Goal: Information Seeking & Learning: Find specific fact

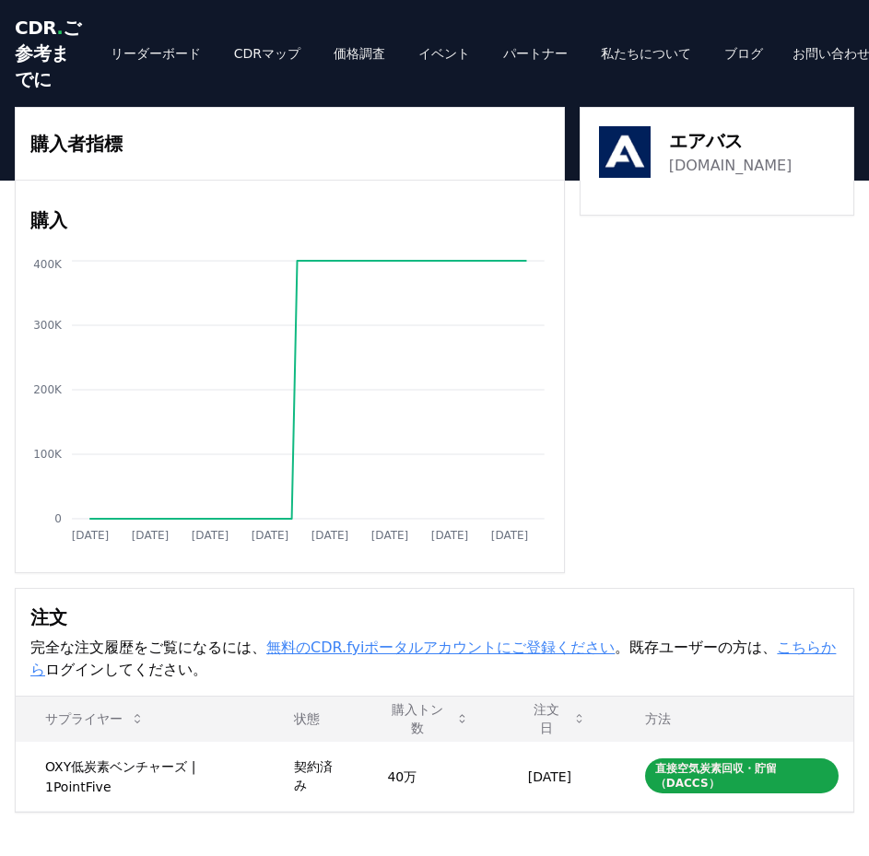
drag, startPoint x: 662, startPoint y: 475, endPoint x: 659, endPoint y: 488, distance: 13.2
click at [662, 475] on div "購入者指標 購入 Jan 2019 Dec 2019 Nov 2020 Oct 2021 Sep 2022 Aug 2023 Jul 2024 Jun 202…" at bounding box center [435, 340] width 840 height 466
click at [637, 515] on div "購入者指標 購入 Jan 2019 Dec 2019 Nov 2020 Oct 2021 Sep 2022 Aug 2023 Jul 2024 Jun 202…" at bounding box center [435, 340] width 840 height 466
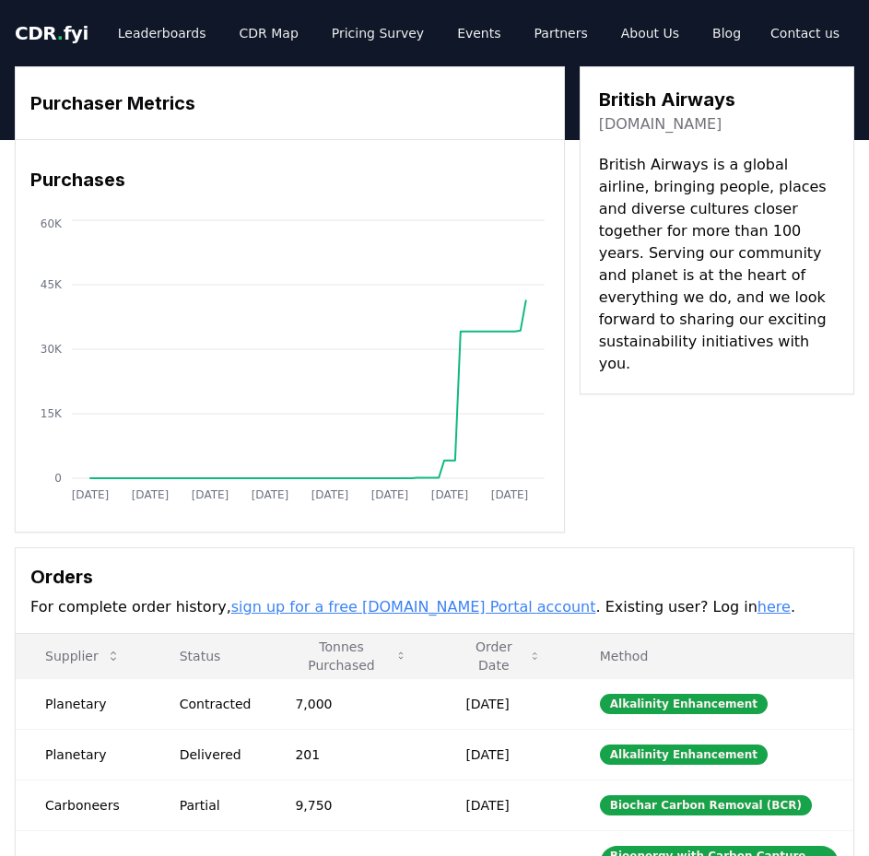
drag, startPoint x: 705, startPoint y: 480, endPoint x: 658, endPoint y: 301, distance: 184.9
click at [705, 480] on div "Purchaser Metrics Purchases [DATE] [DATE] [DATE] [DATE] [DATE] [DATE] [DATE] [D…" at bounding box center [435, 299] width 840 height 466
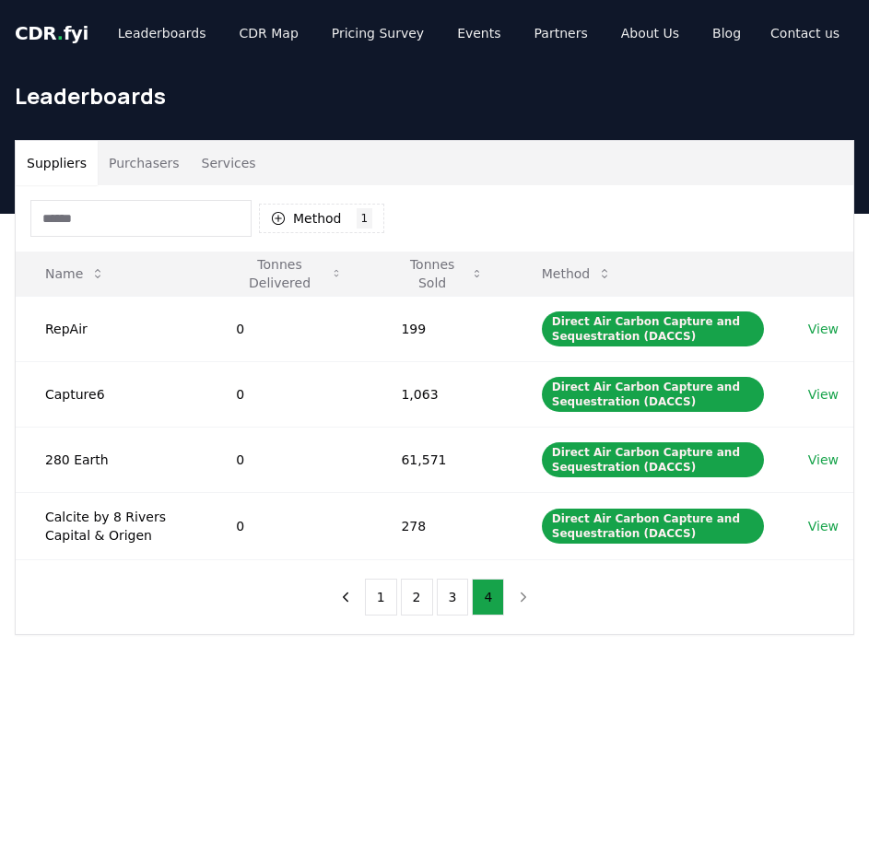
scroll to position [92, 0]
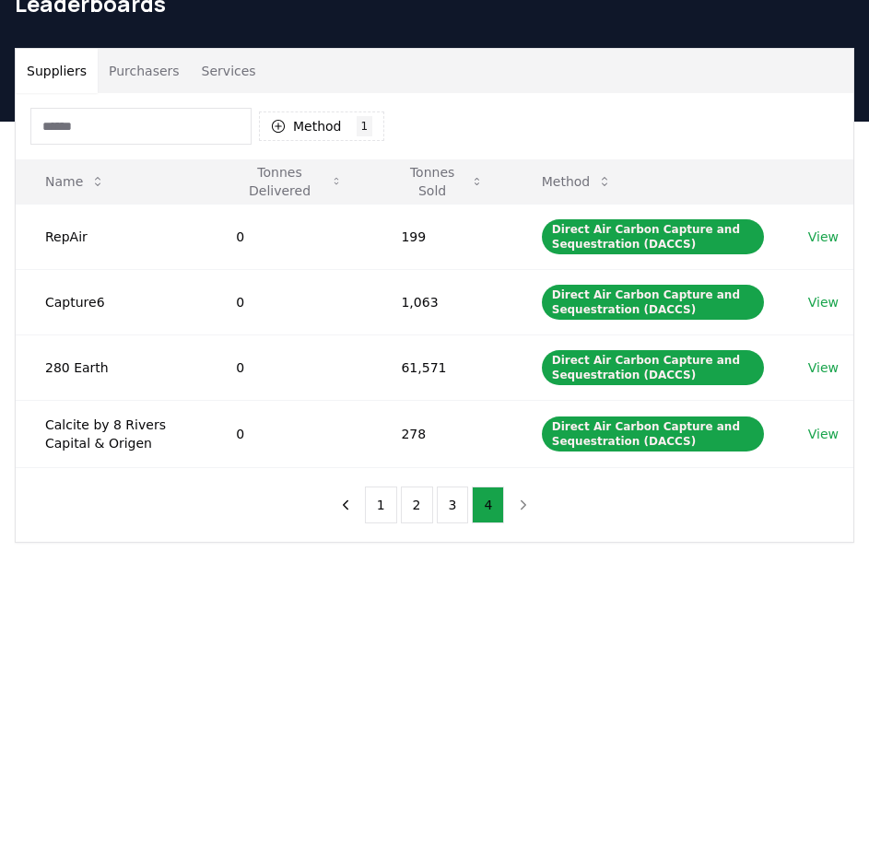
click at [168, 128] on input at bounding box center [140, 126] width 221 height 37
paste input "**********"
type input "**********"
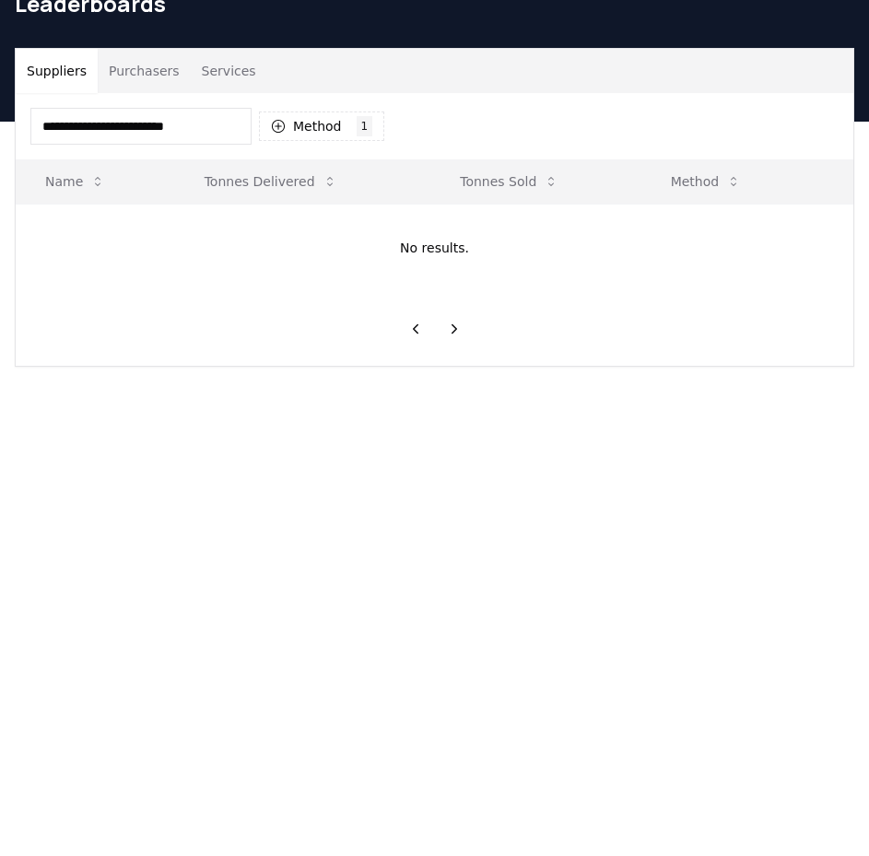
click at [135, 79] on button "Purchasers" at bounding box center [144, 71] width 93 height 44
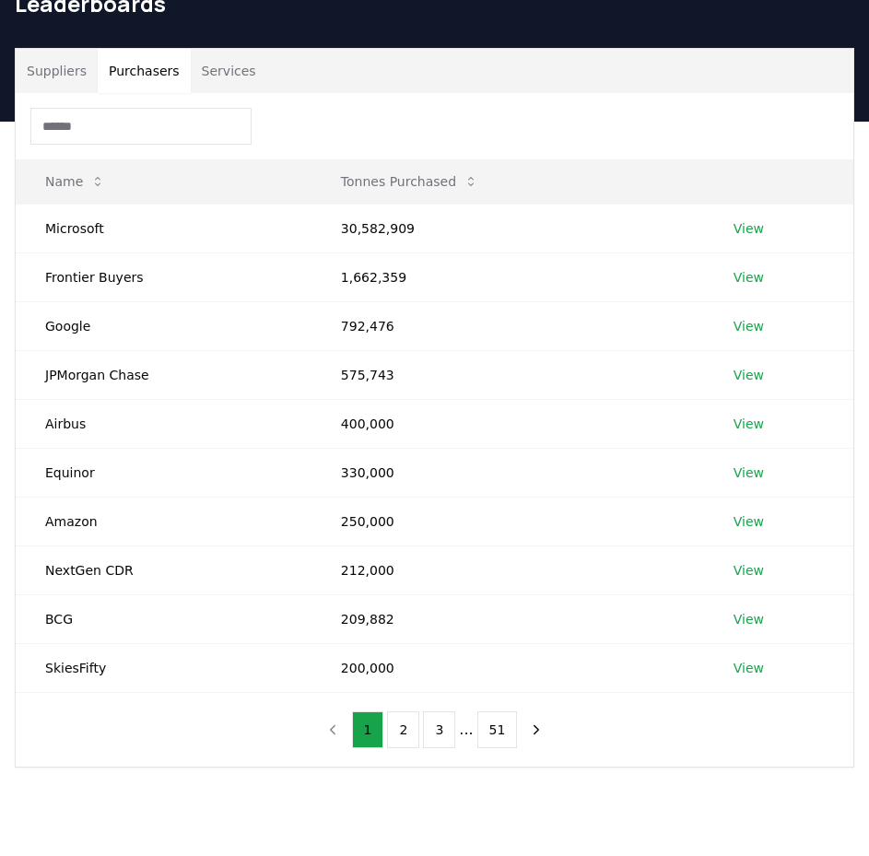
click at [89, 134] on input at bounding box center [140, 126] width 221 height 37
paste input "**********"
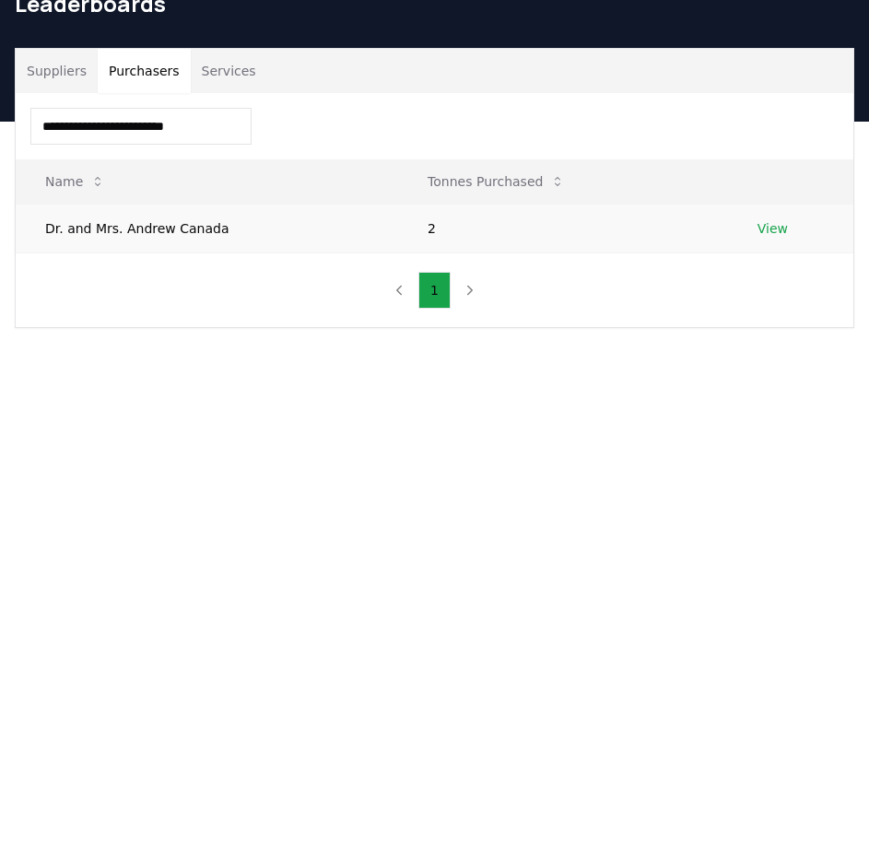
type input "**********"
click at [165, 217] on td "Dr. and Mrs. Andrew Canada" at bounding box center [207, 228] width 383 height 49
click at [162, 224] on td "Dr. and Mrs. Andrew Canada" at bounding box center [207, 228] width 383 height 49
click at [778, 235] on link "View" at bounding box center [773, 228] width 30 height 18
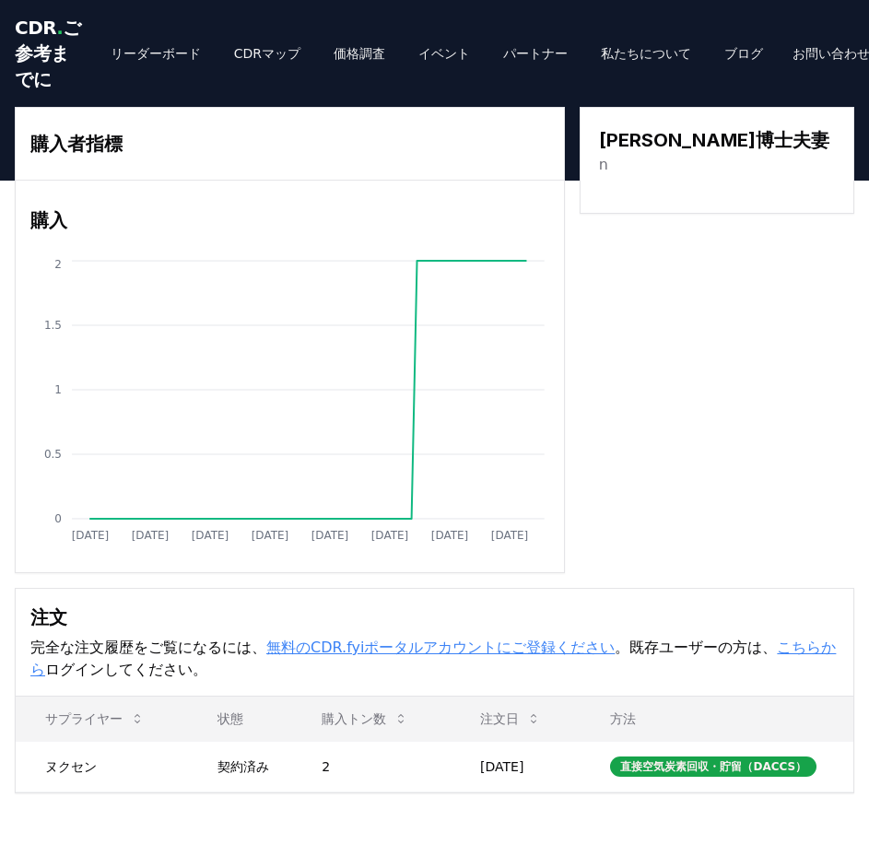
click at [702, 424] on div "購入者指標 購入 [DATE] [DATE] [DATE] [DATE] [DATE] [DATE] [DATE] [DATE] 0 0.5 1 1.5 2 …" at bounding box center [435, 340] width 840 height 466
click at [678, 306] on div "購入者指標 購入 Jan 2019 Dec 2019 Nov 2020 Oct 2021 Sep 2022 Aug 2023 Jul 2024 Jun 202…" at bounding box center [435, 340] width 840 height 466
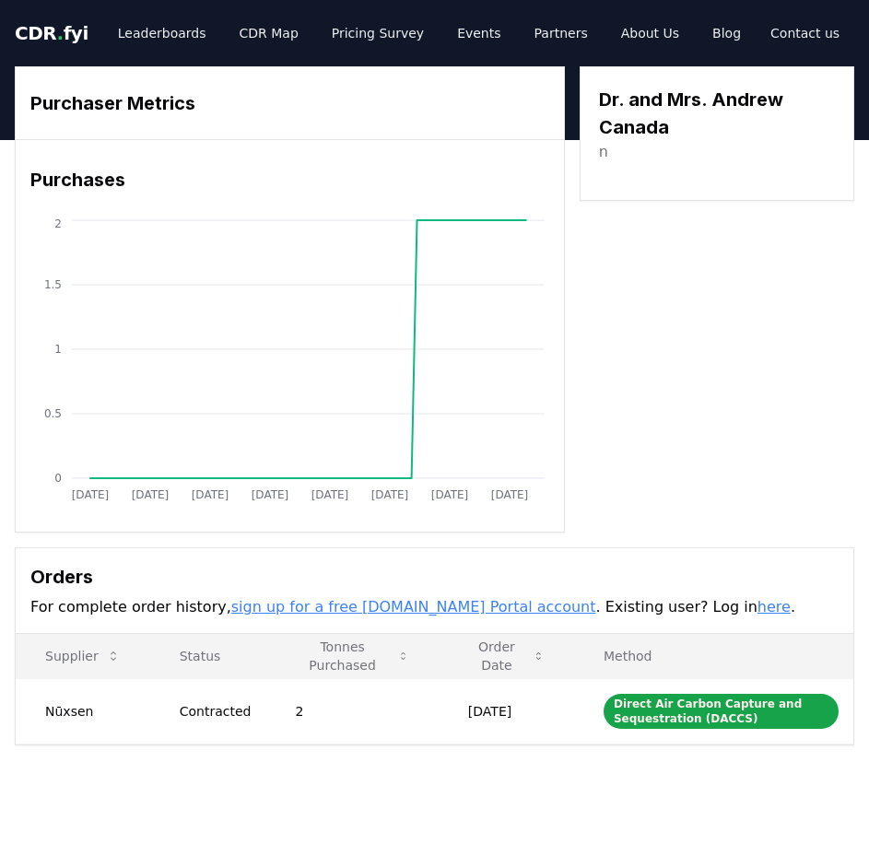
click at [45, 29] on span "CDR . fyi" at bounding box center [52, 33] width 74 height 22
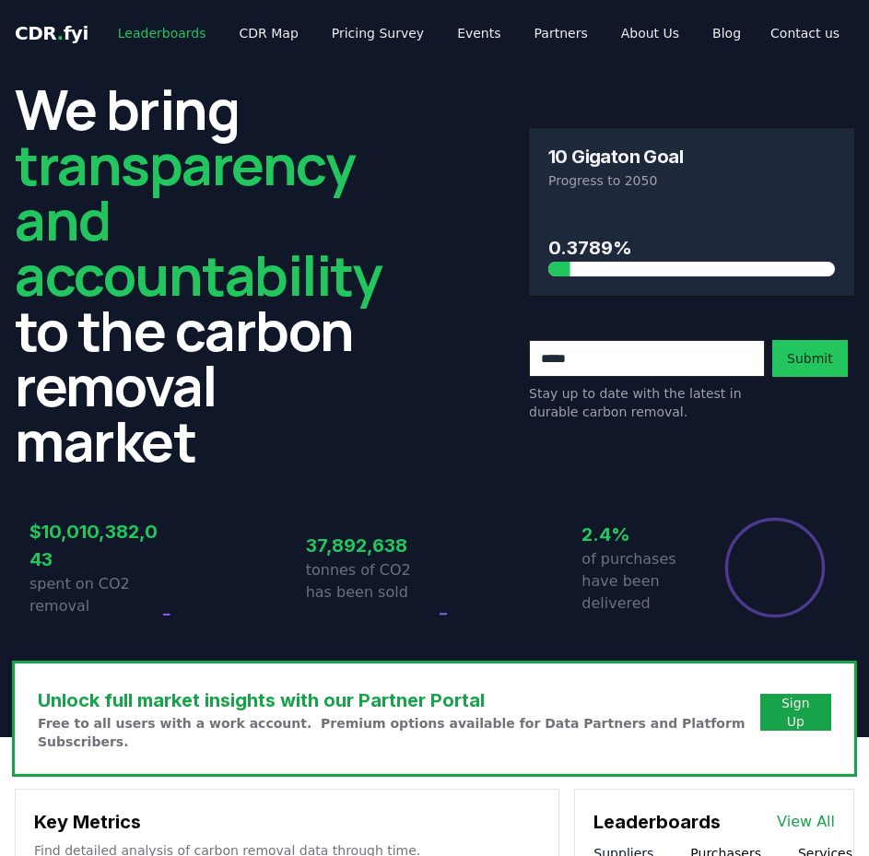
click at [138, 43] on link "Leaderboards" at bounding box center [162, 33] width 118 height 33
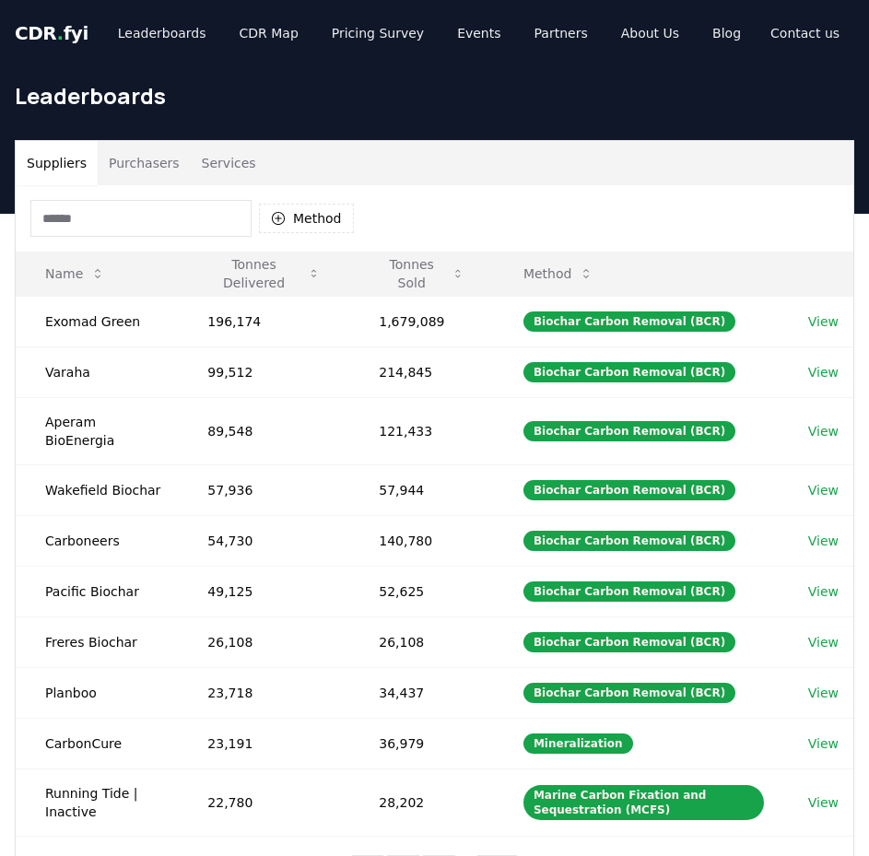
click at [136, 170] on button "Purchasers" at bounding box center [144, 163] width 93 height 44
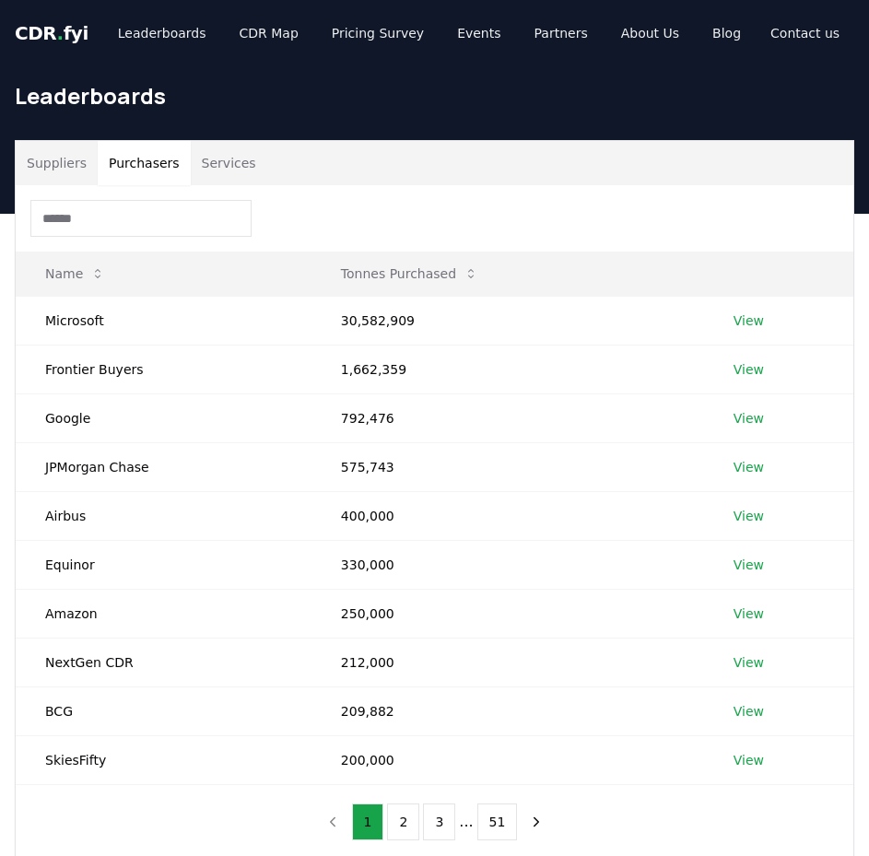
click at [130, 231] on input at bounding box center [140, 218] width 221 height 37
paste input "**********"
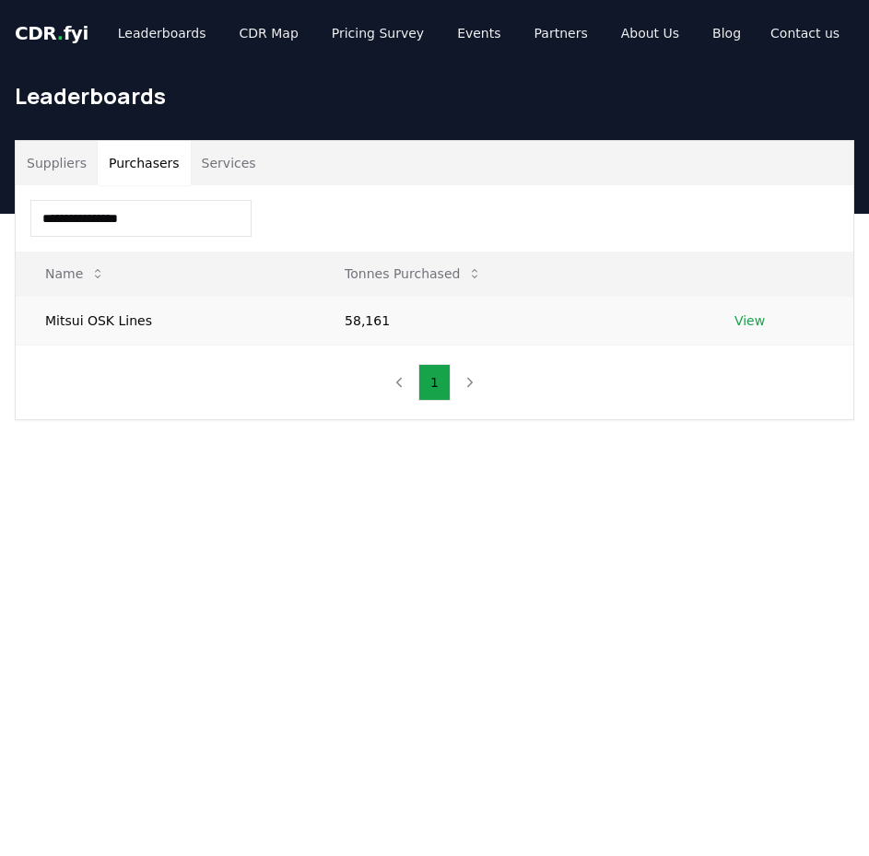
type input "**********"
click at [753, 316] on link "View" at bounding box center [750, 321] width 30 height 18
click at [747, 318] on link "View" at bounding box center [750, 321] width 30 height 18
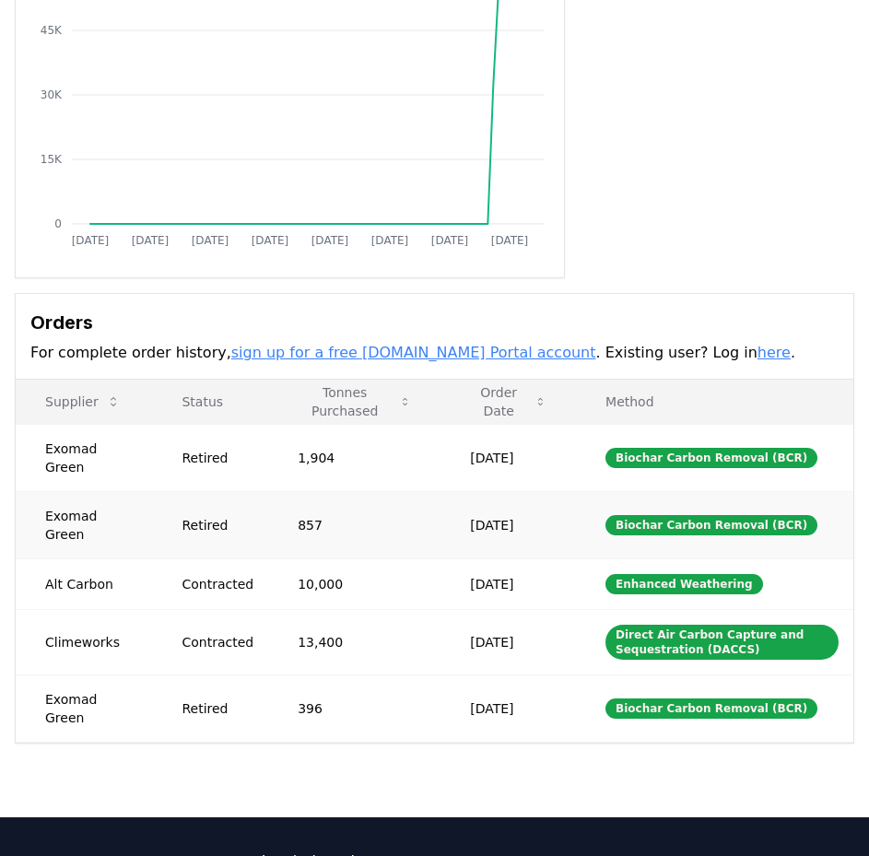
scroll to position [277, 0]
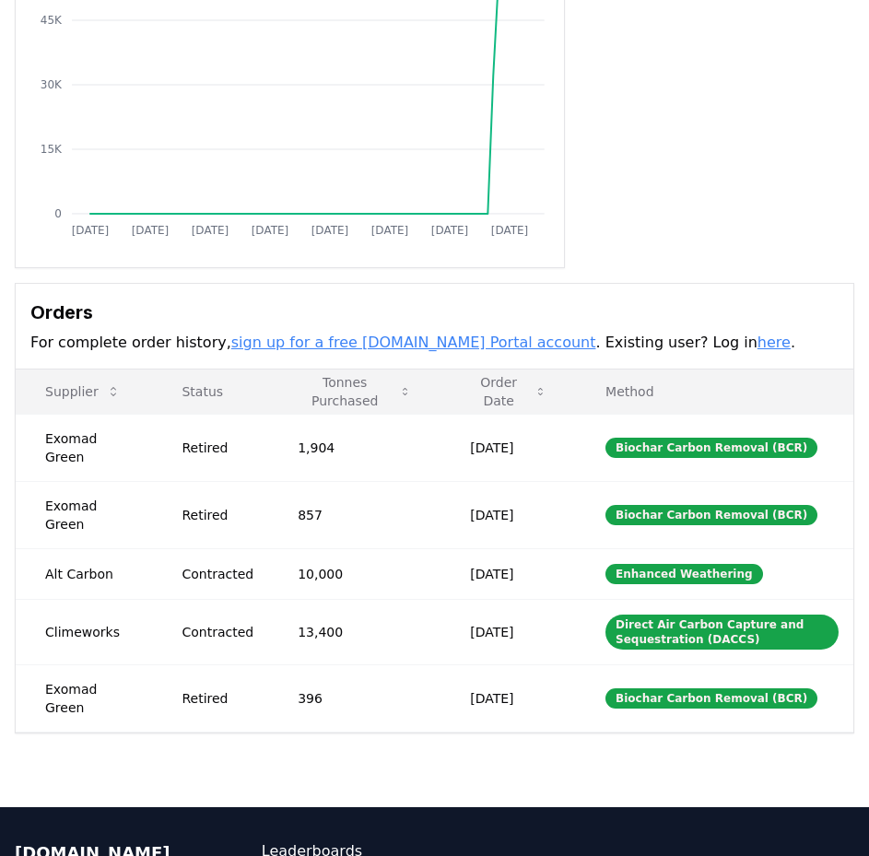
scroll to position [277, 0]
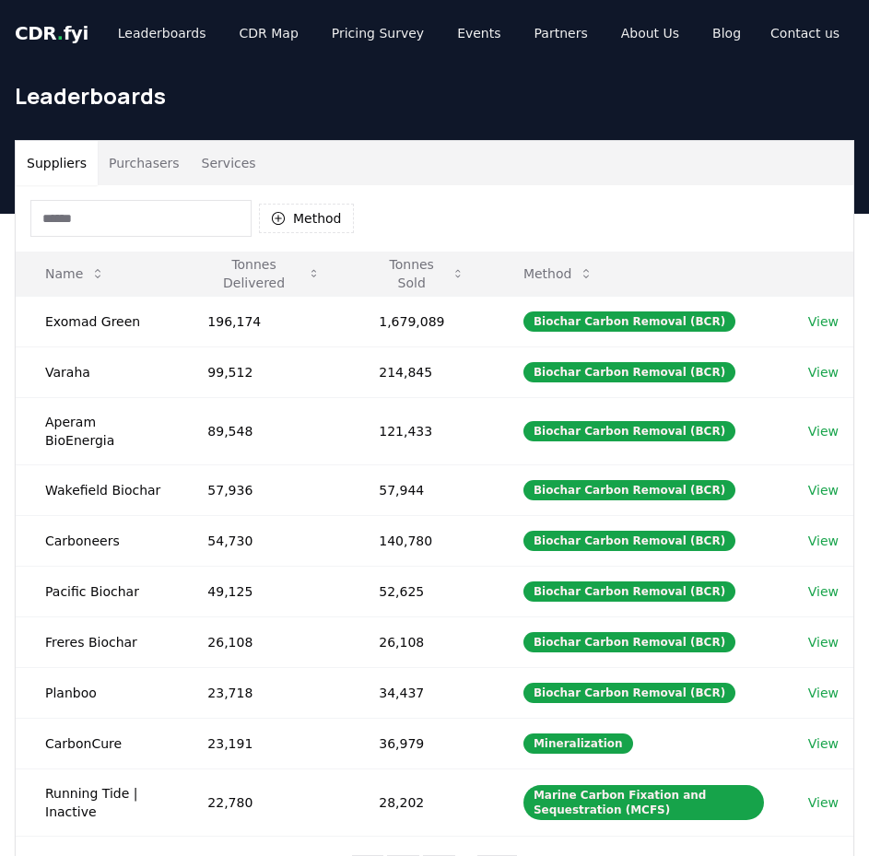
click at [139, 229] on input at bounding box center [140, 218] width 221 height 37
type input "*"
click at [140, 158] on button "Purchasers" at bounding box center [144, 163] width 93 height 44
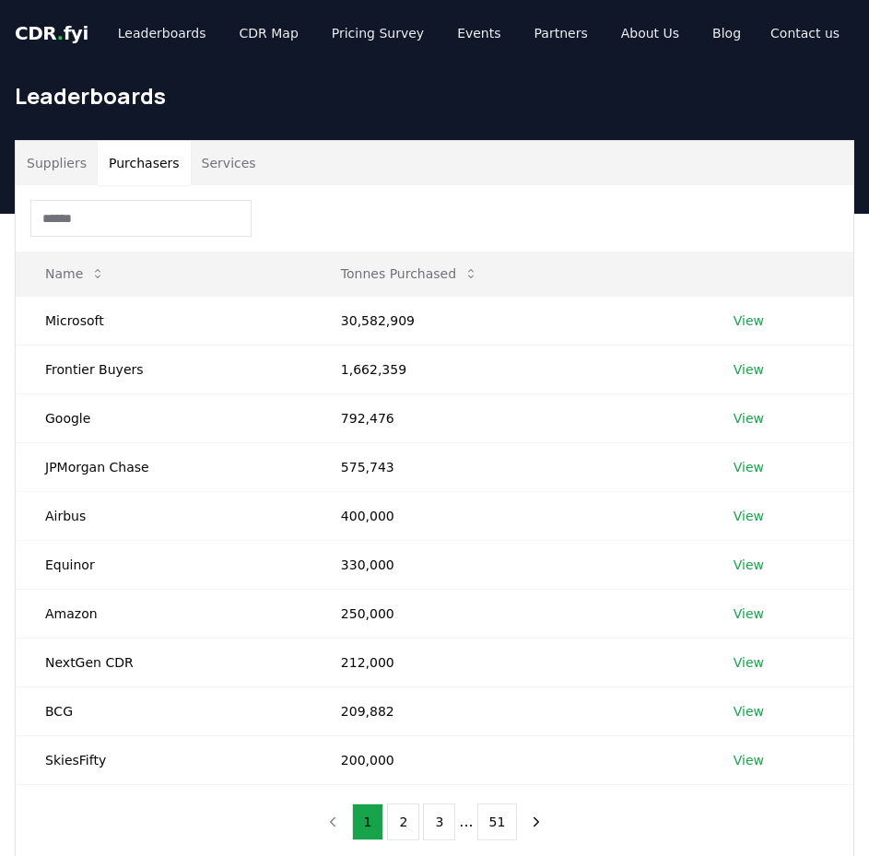
click at [124, 211] on input at bounding box center [140, 218] width 221 height 37
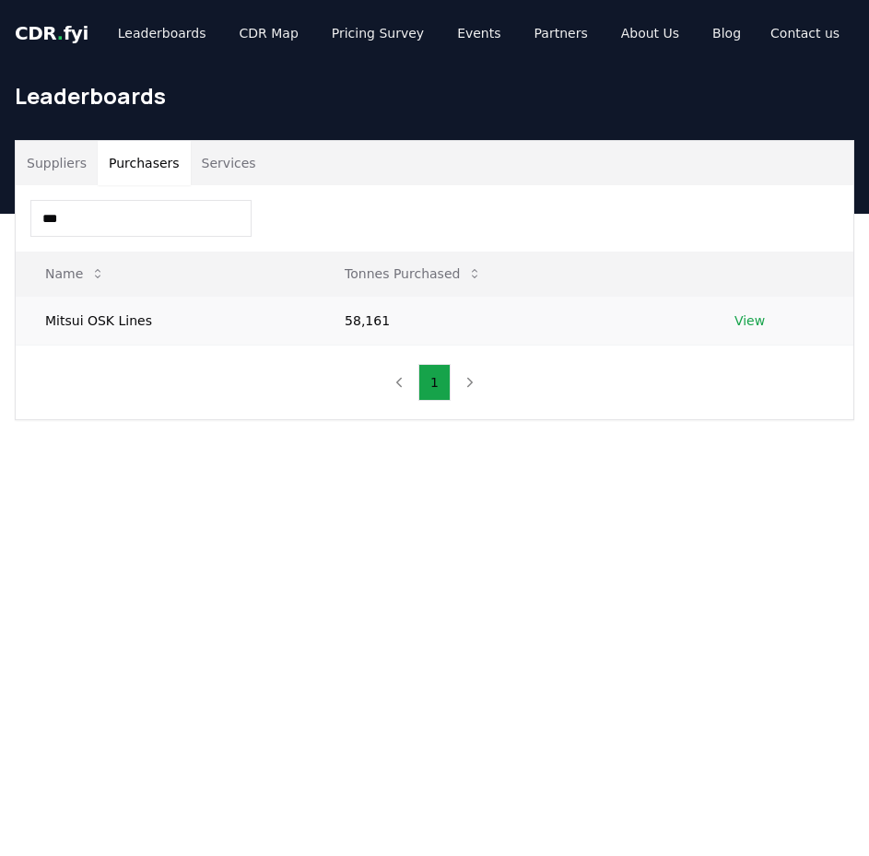
type input "***"
drag, startPoint x: 387, startPoint y: 324, endPoint x: 324, endPoint y: 320, distance: 63.8
click at [324, 320] on td "58,161" at bounding box center [510, 320] width 390 height 49
copy td "58,161"
click at [738, 320] on link "View" at bounding box center [750, 321] width 30 height 18
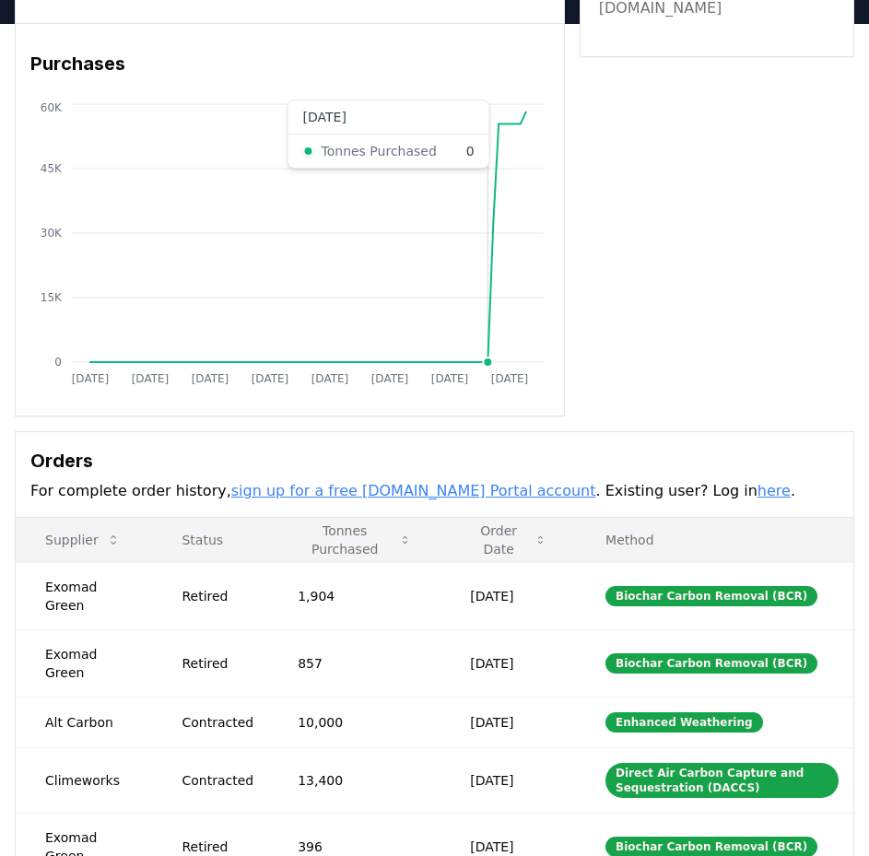
scroll to position [184, 0]
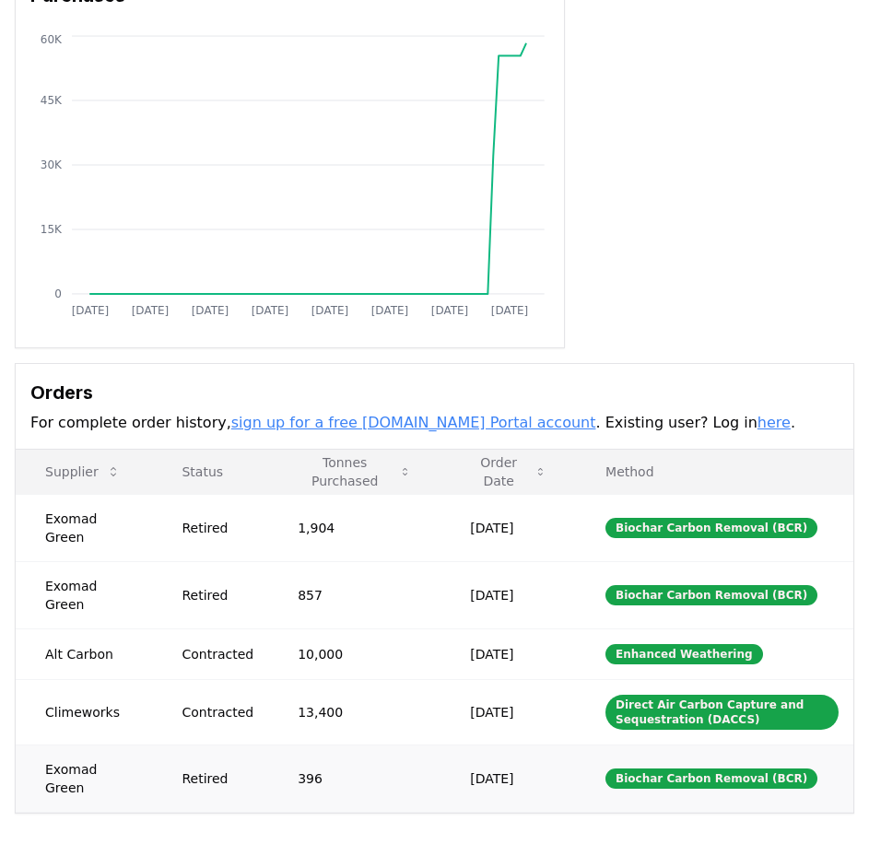
drag, startPoint x: 530, startPoint y: 736, endPoint x: 468, endPoint y: 741, distance: 62.0
click at [468, 745] on td "Mar 27, 2025" at bounding box center [509, 778] width 136 height 67
click at [467, 745] on td "Mar 27, 2025" at bounding box center [509, 778] width 136 height 67
drag, startPoint x: 460, startPoint y: 740, endPoint x: 545, endPoint y: 739, distance: 84.8
click at [545, 745] on td "Mar 27, 2025" at bounding box center [509, 778] width 136 height 67
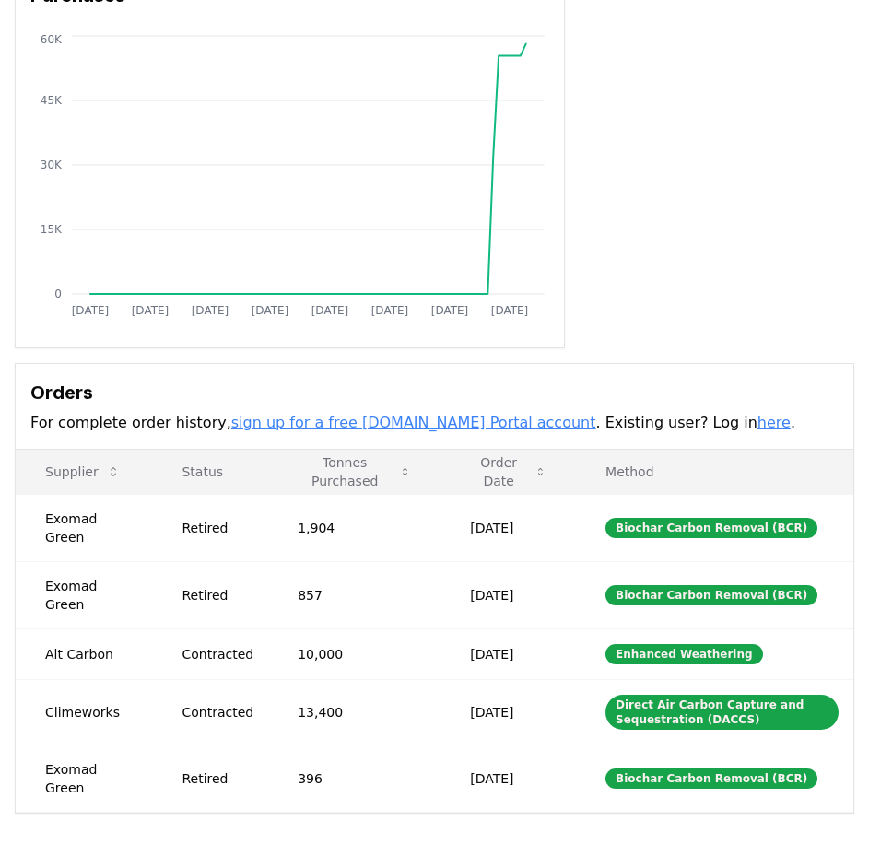
click at [327, 372] on div "Orders For complete order history, sign up for a free CDR.fyi Portal account . …" at bounding box center [435, 407] width 838 height 86
drag, startPoint x: 44, startPoint y: 737, endPoint x: 162, endPoint y: 649, distance: 147.5
click at [132, 745] on td "Exomad Green" at bounding box center [84, 778] width 136 height 67
copy td "Exomad Green"
click at [385, 380] on h3 "Orders" at bounding box center [434, 393] width 808 height 28
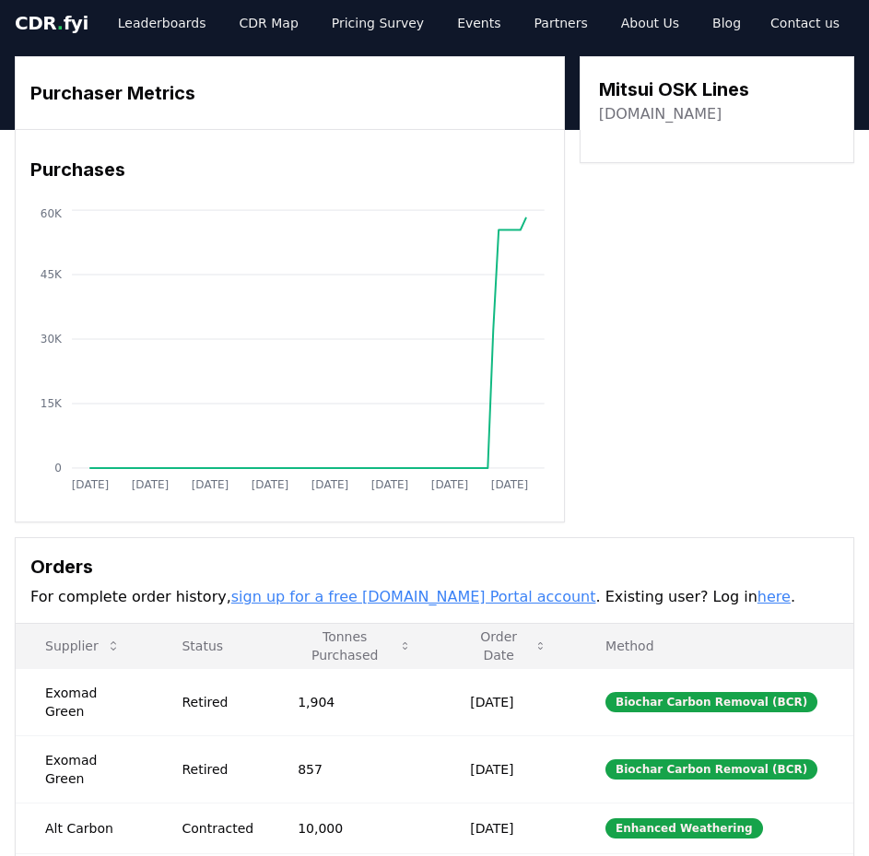
scroll to position [0, 0]
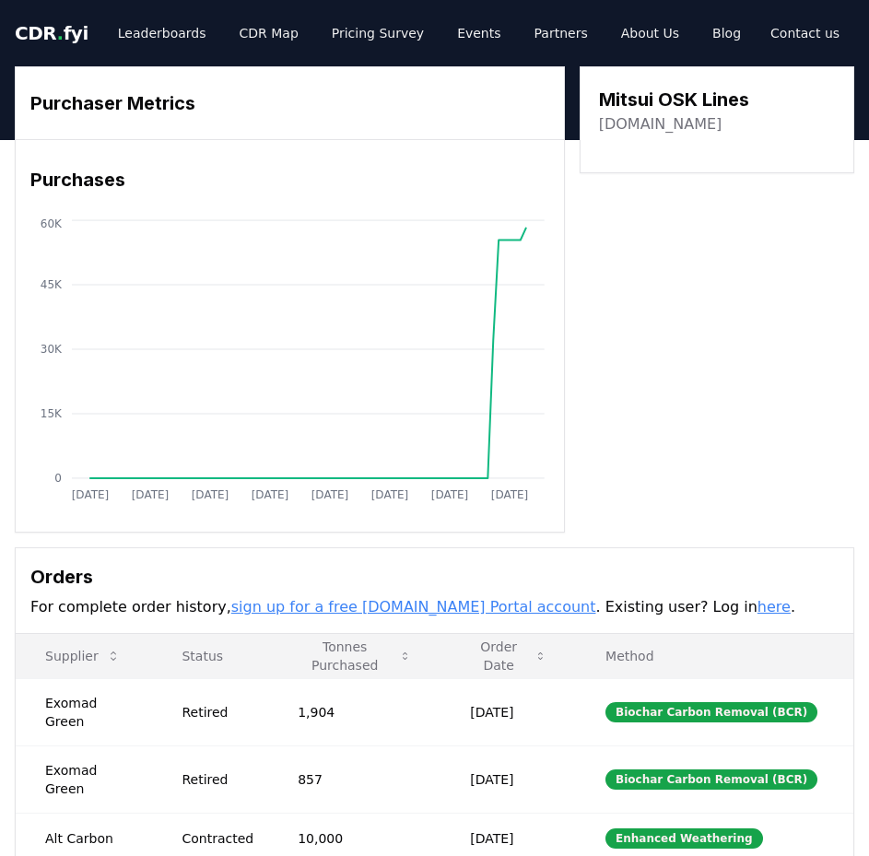
drag, startPoint x: 627, startPoint y: 388, endPoint x: 623, endPoint y: 377, distance: 11.7
click at [627, 388] on div "Purchaser Metrics Purchases Jan 2019 Dec 2019 Nov 2020 Oct 2021 Sep 2022 Aug 20…" at bounding box center [435, 299] width 840 height 466
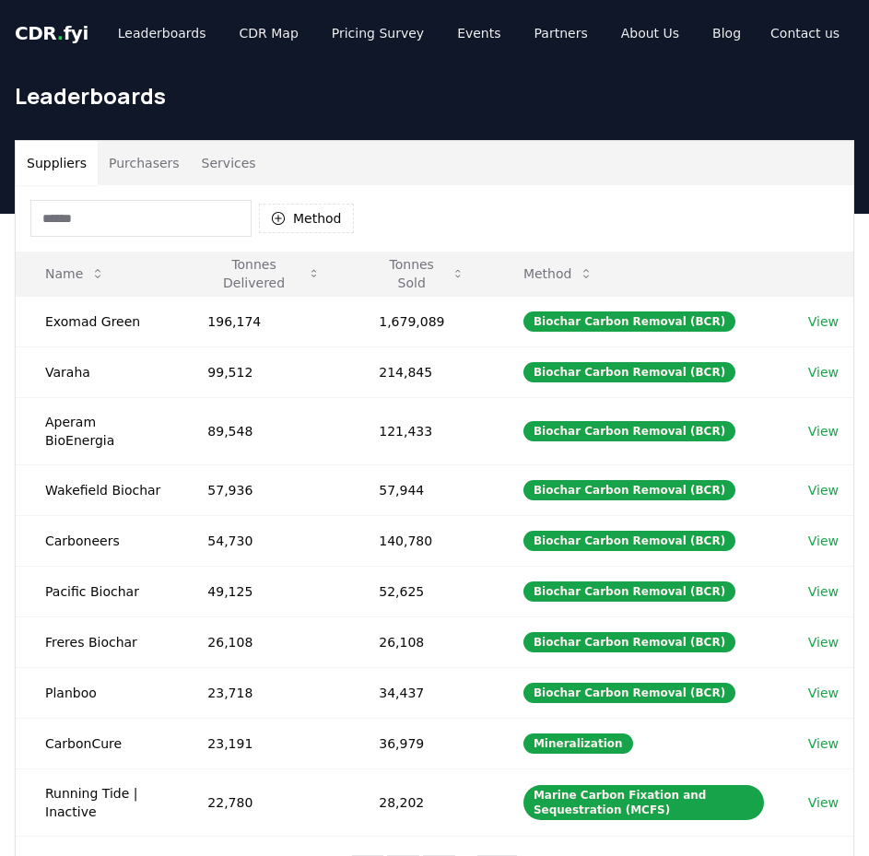
click at [177, 209] on input at bounding box center [140, 218] width 221 height 37
paste input "**********"
type input "**********"
click at [137, 158] on button "Purchasers" at bounding box center [144, 163] width 93 height 44
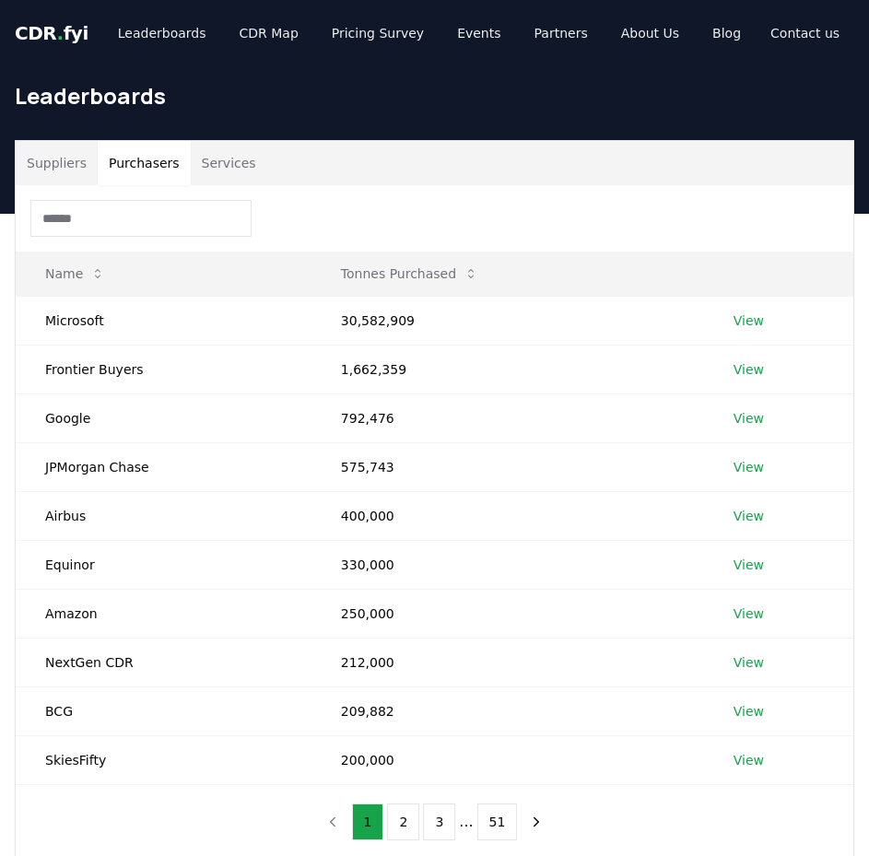
click at [125, 223] on input at bounding box center [140, 218] width 221 height 37
click at [196, 222] on input at bounding box center [140, 218] width 221 height 37
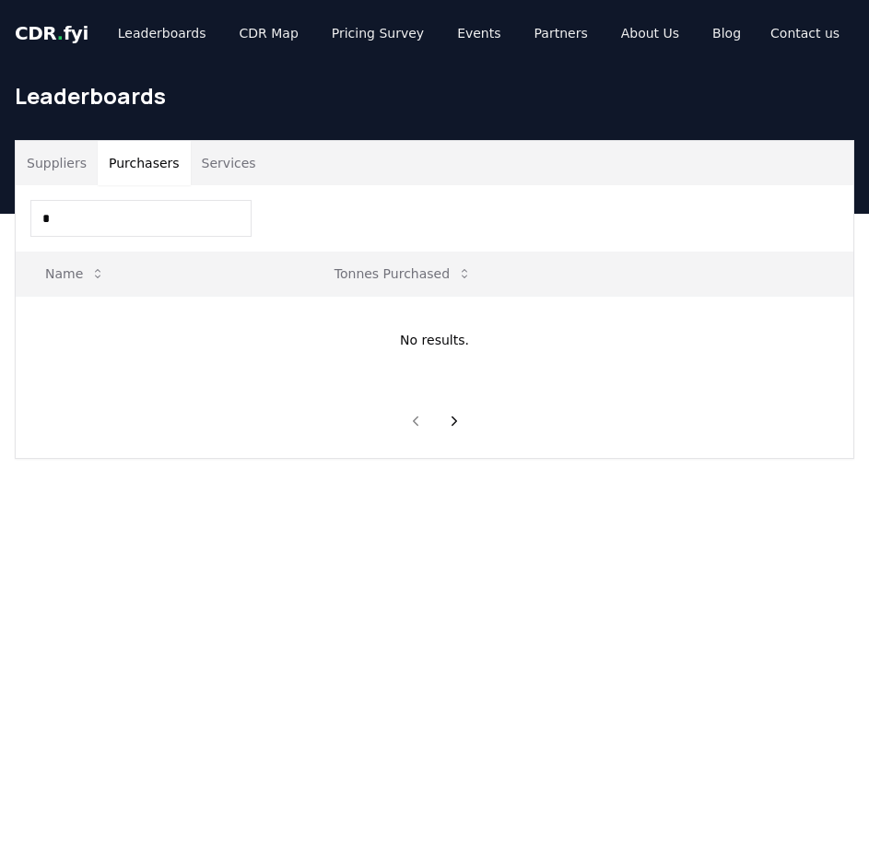
type input "*"
type input "******"
click at [740, 315] on link "View" at bounding box center [750, 321] width 30 height 18
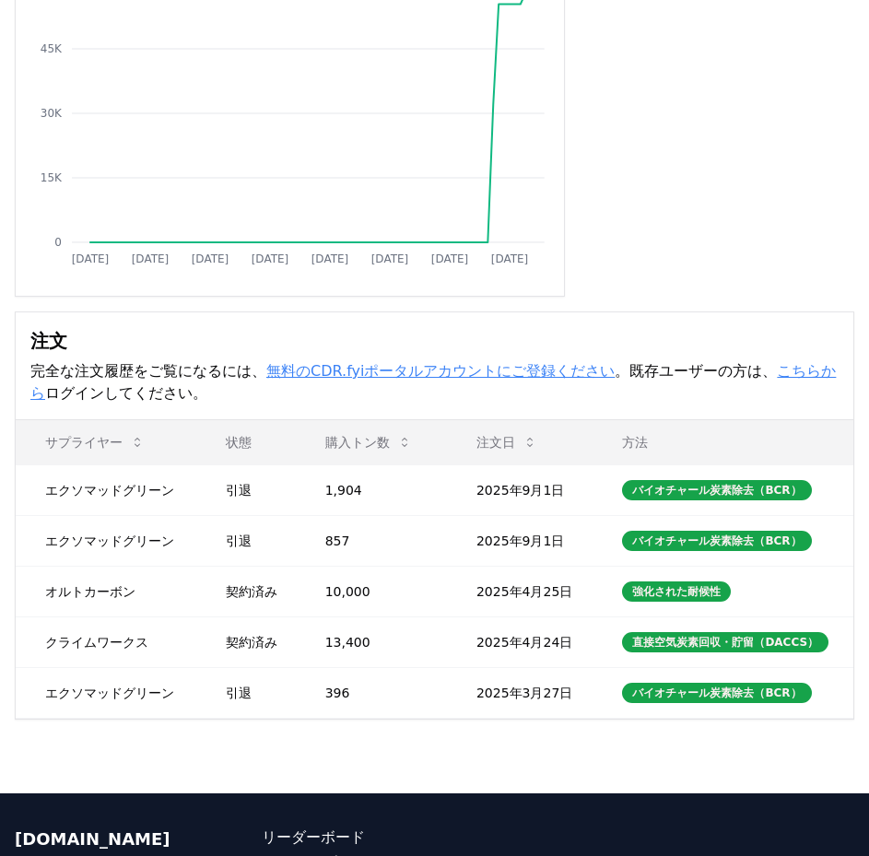
scroll to position [343, 0]
